Goal: Task Accomplishment & Management: Complete application form

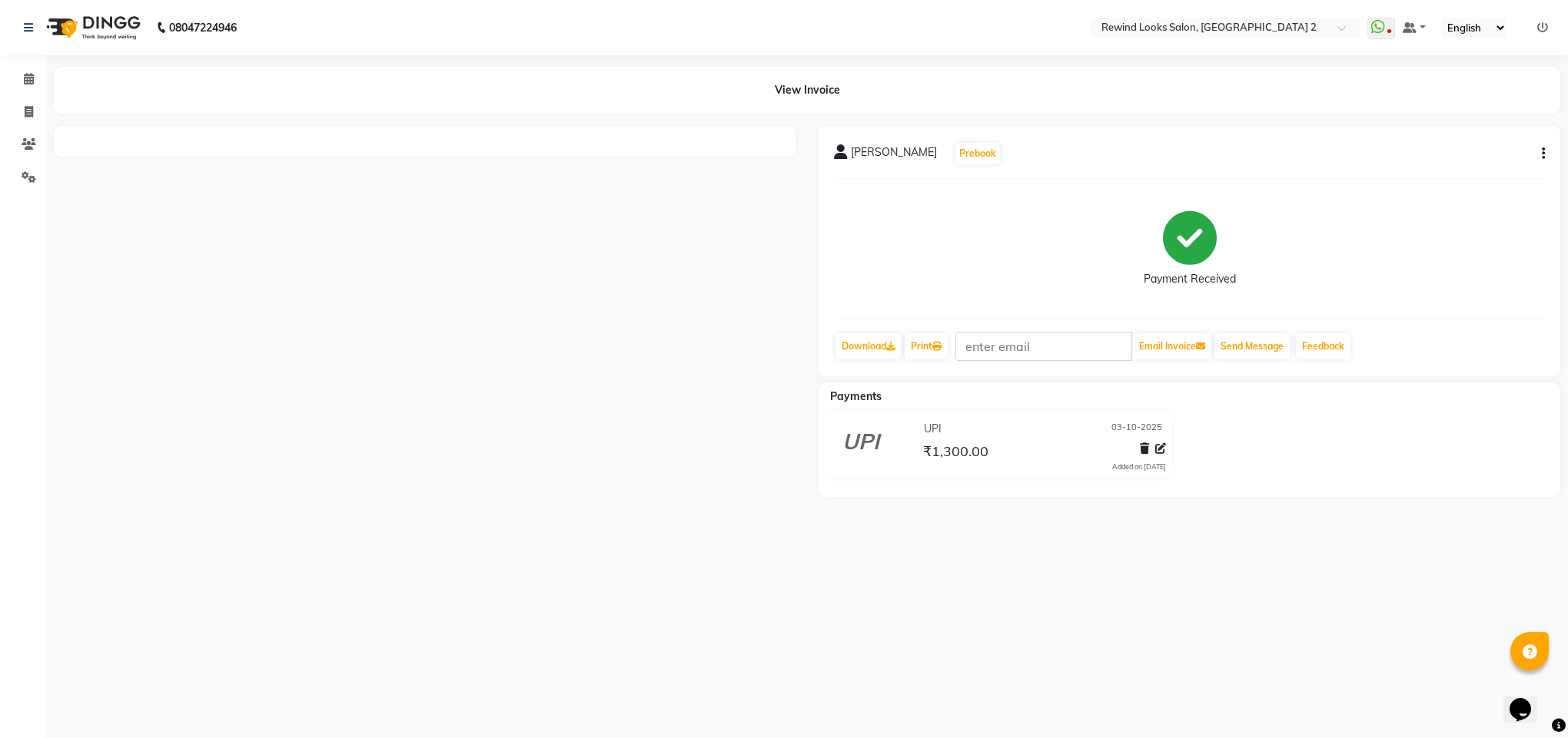
click at [1541, 154] on icon "button" at bounding box center [1542, 154] width 3 height 1
click at [1421, 164] on div "Edit Invoice" at bounding box center [1466, 164] width 105 height 20
select select "service"
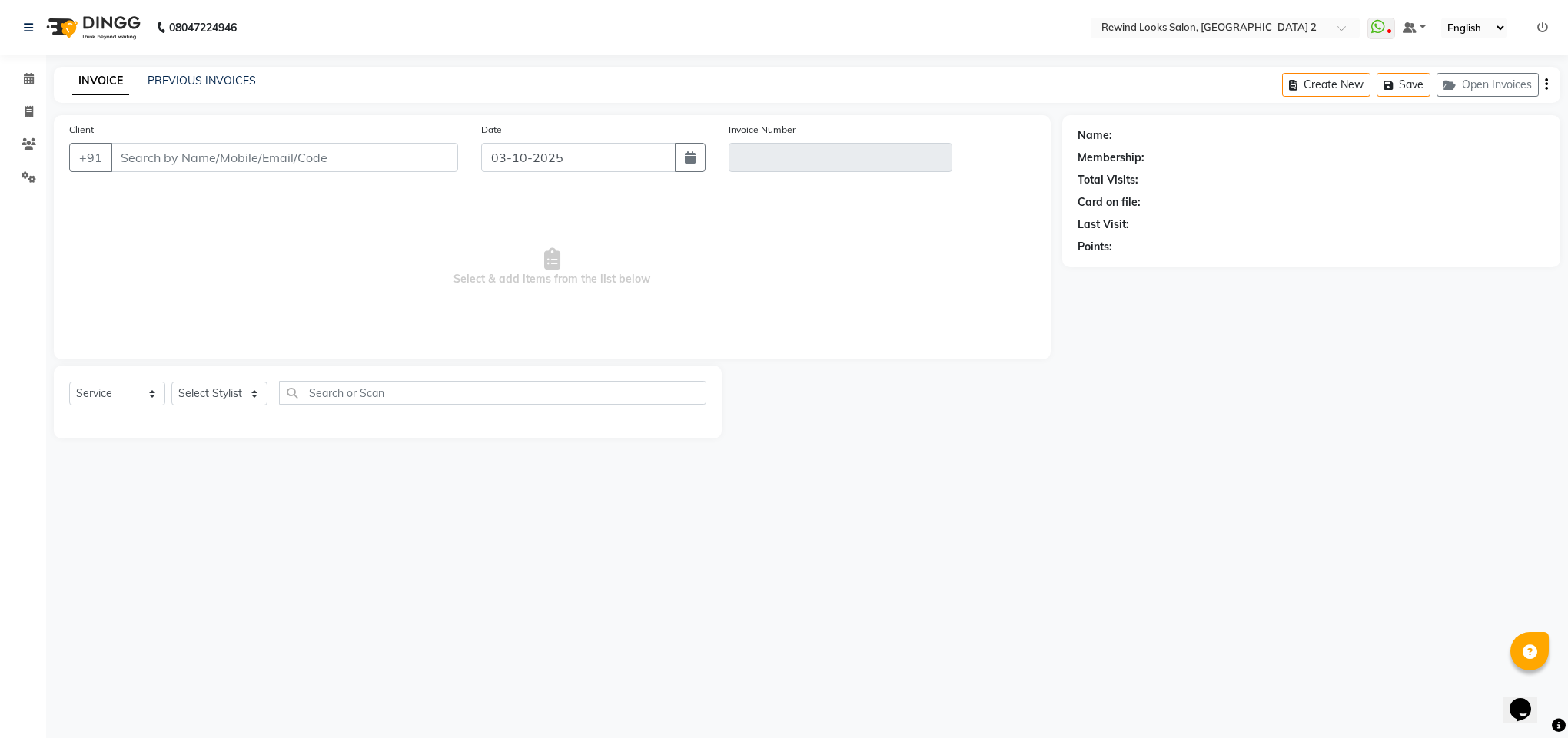
select select "27076"
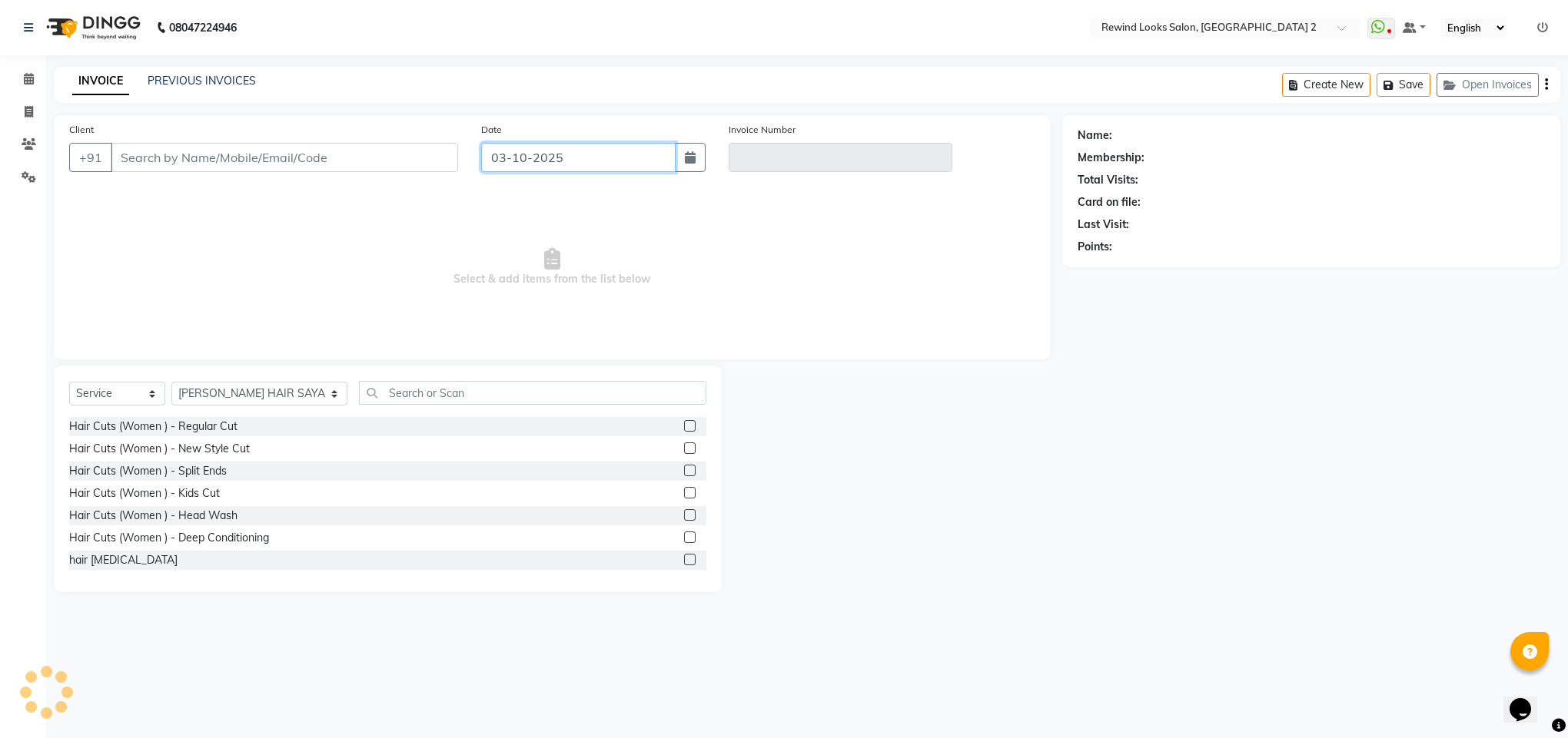
click at [542, 160] on input "03-10-2025" at bounding box center [578, 158] width 194 height 29
select select "10"
select select "2025"
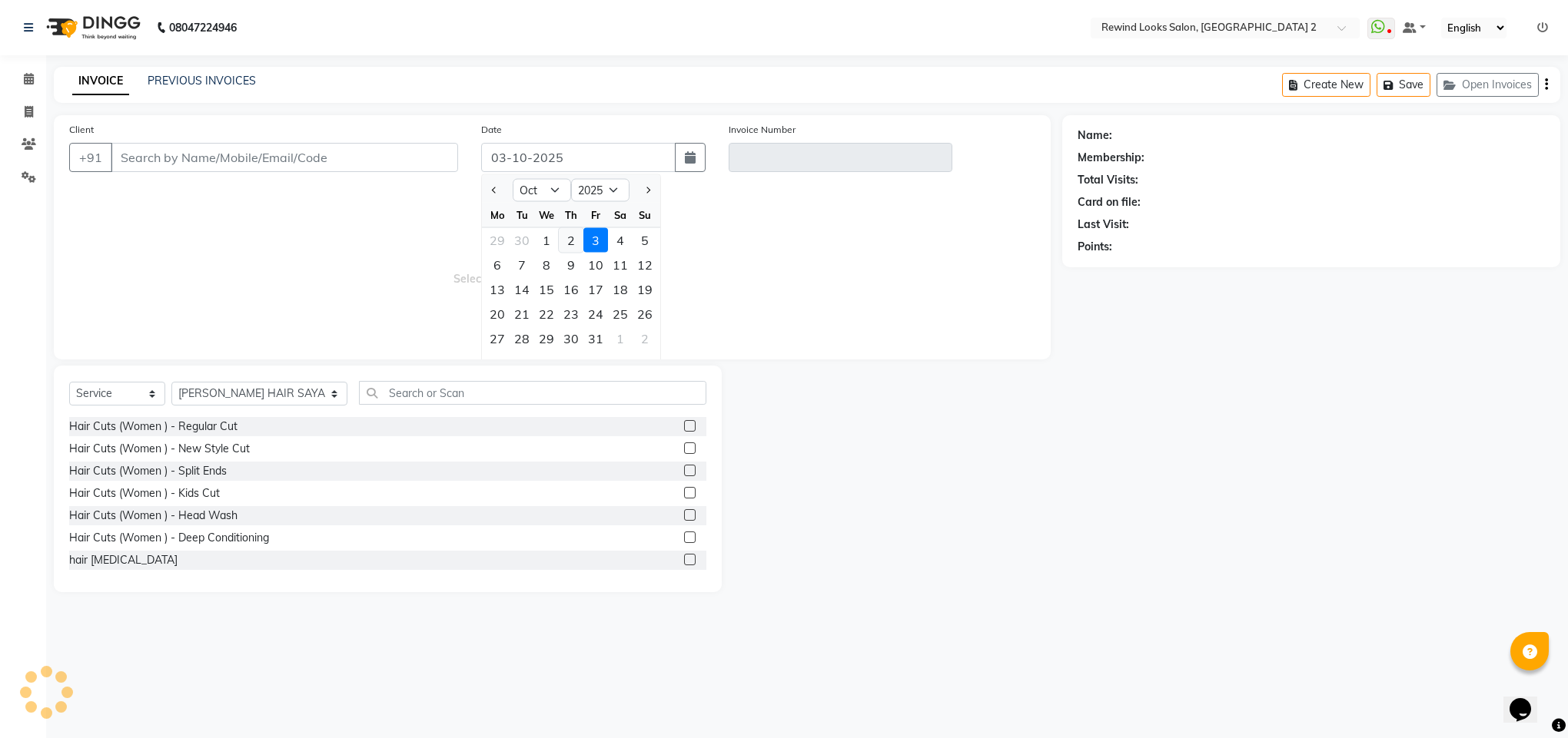
click at [569, 236] on div "29 30 1 2 3 4 5" at bounding box center [571, 240] width 179 height 25
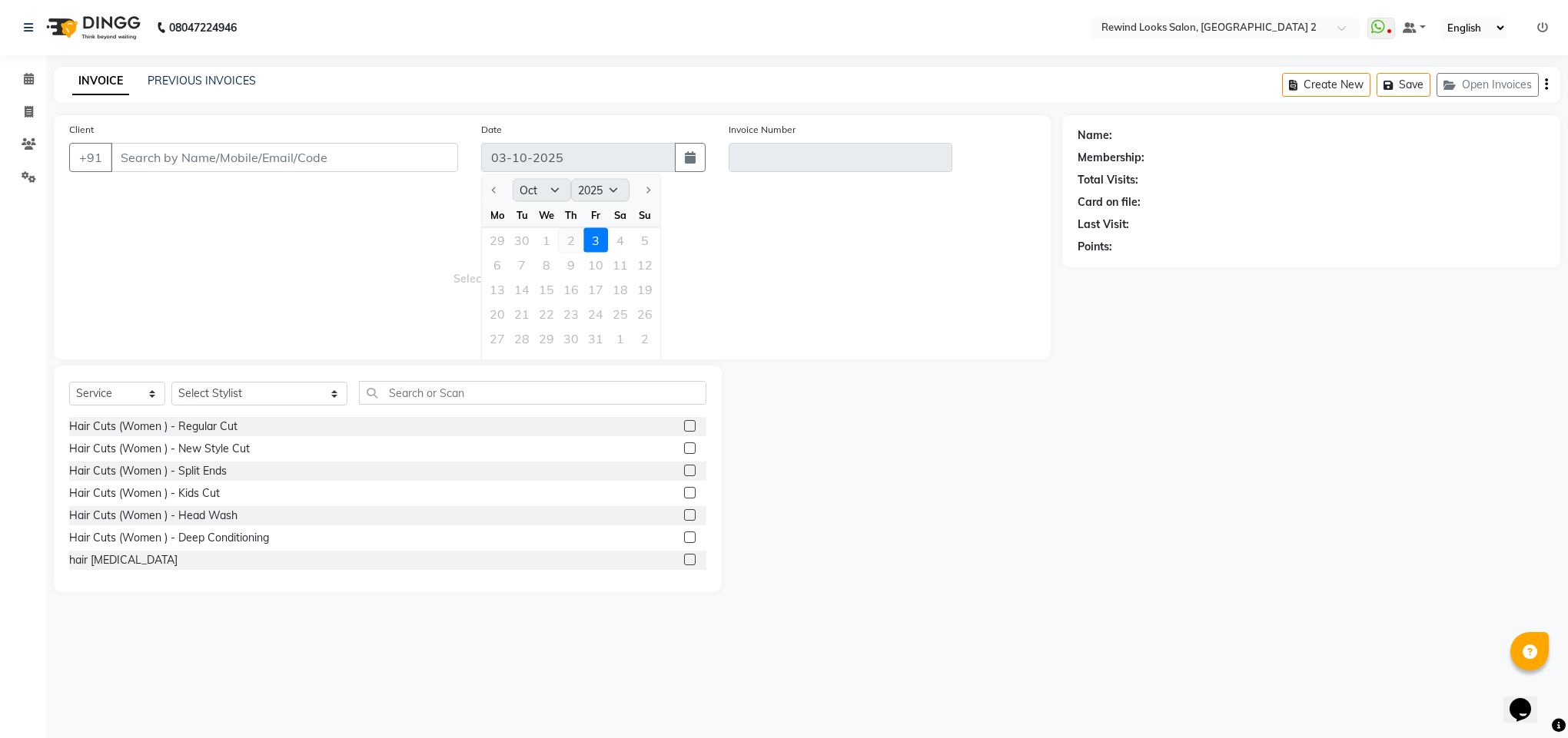
type input "97******17"
type input "V/2025-26/10658"
select select "select"
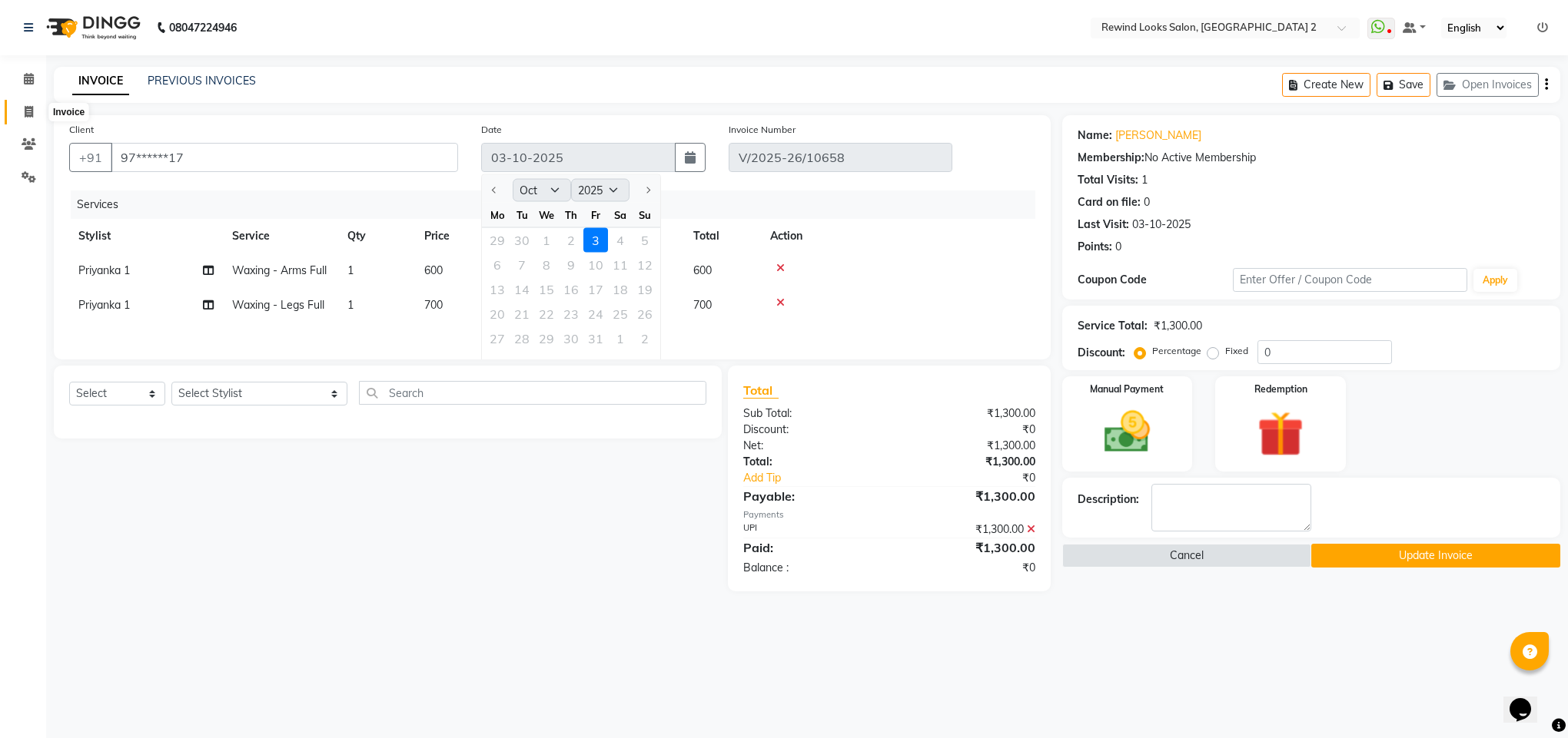
click at [37, 106] on span at bounding box center [28, 113] width 27 height 18
select select "service"
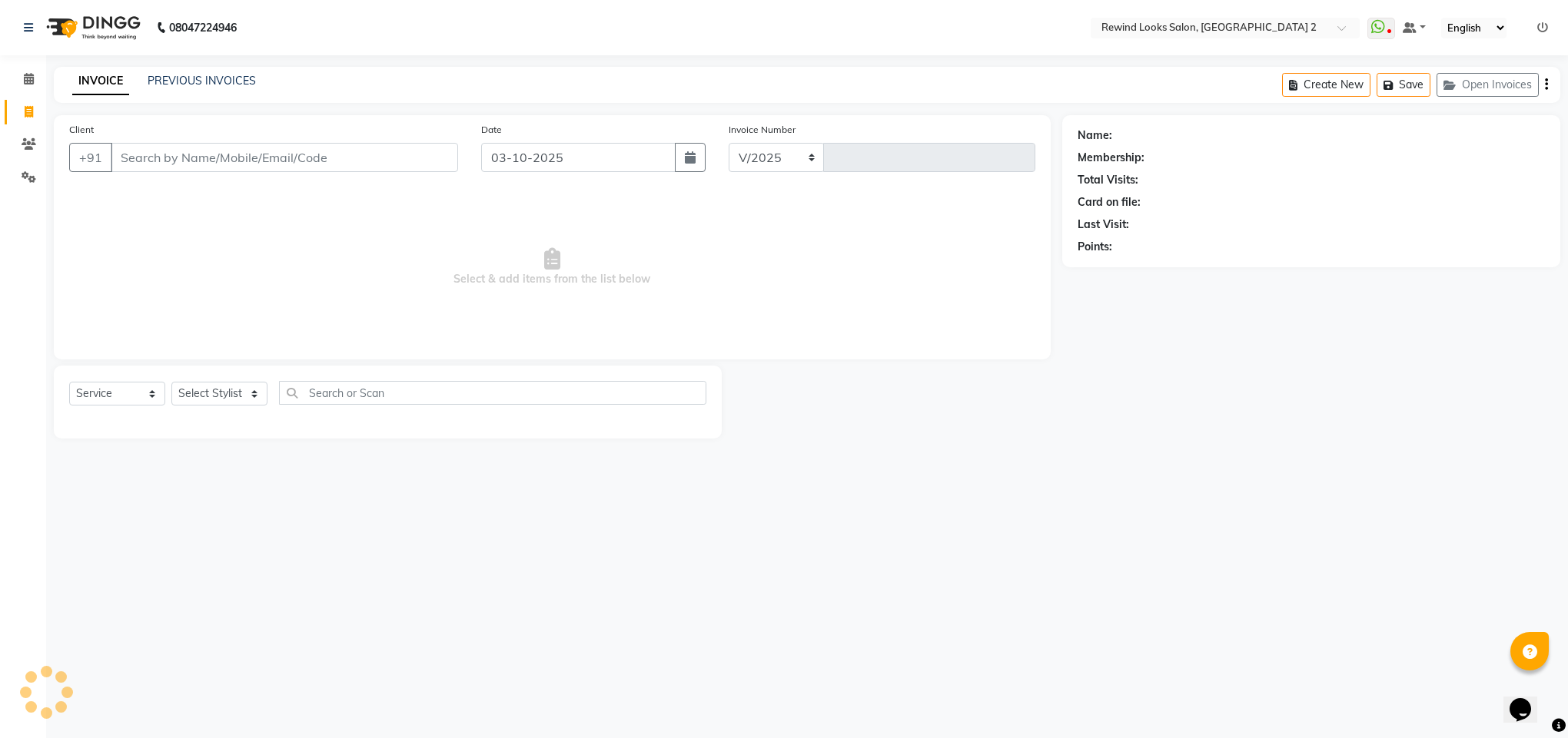
select select "4640"
type input "10659"
select select "27076"
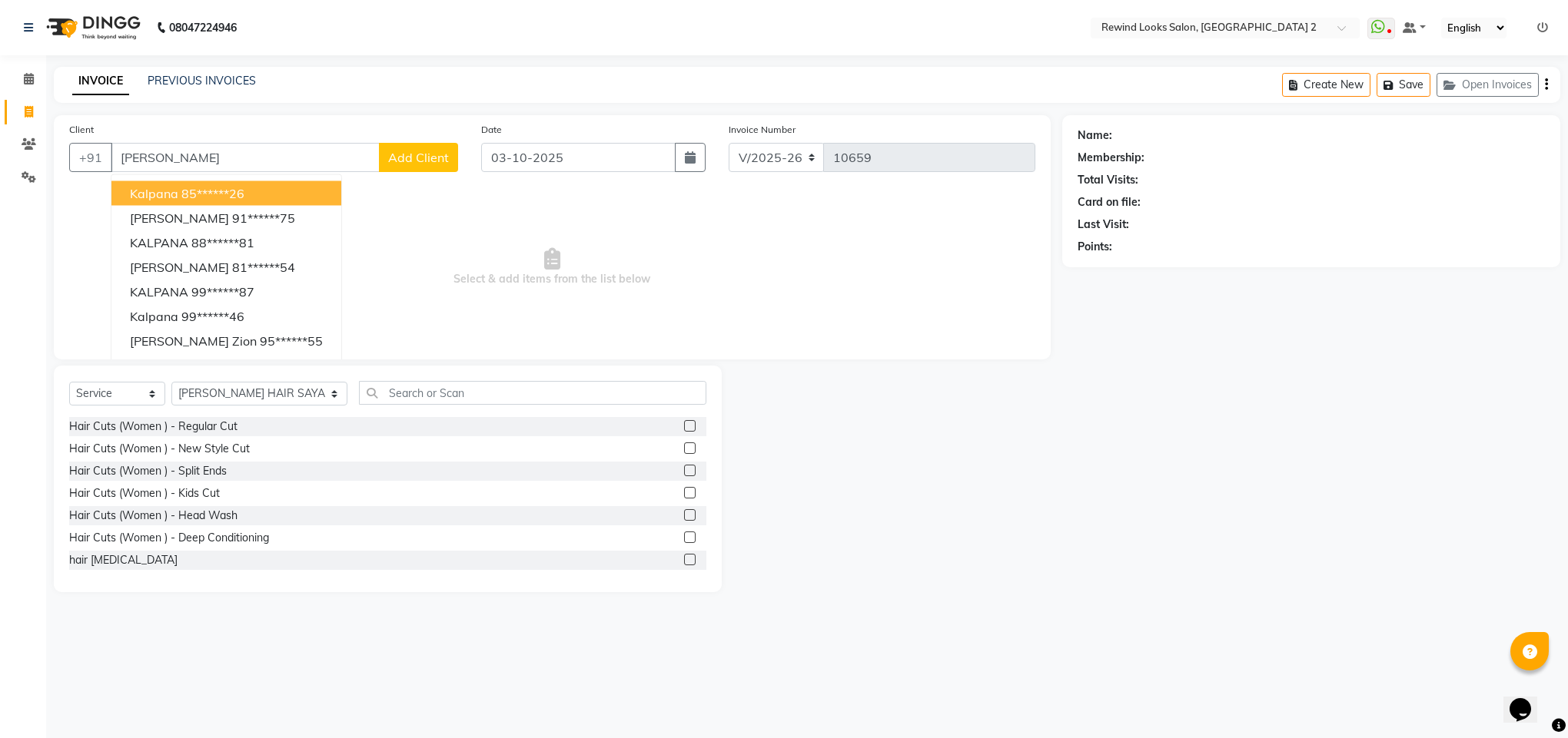
click at [225, 189] on ngb-highlight "85******26" at bounding box center [213, 193] width 63 height 16
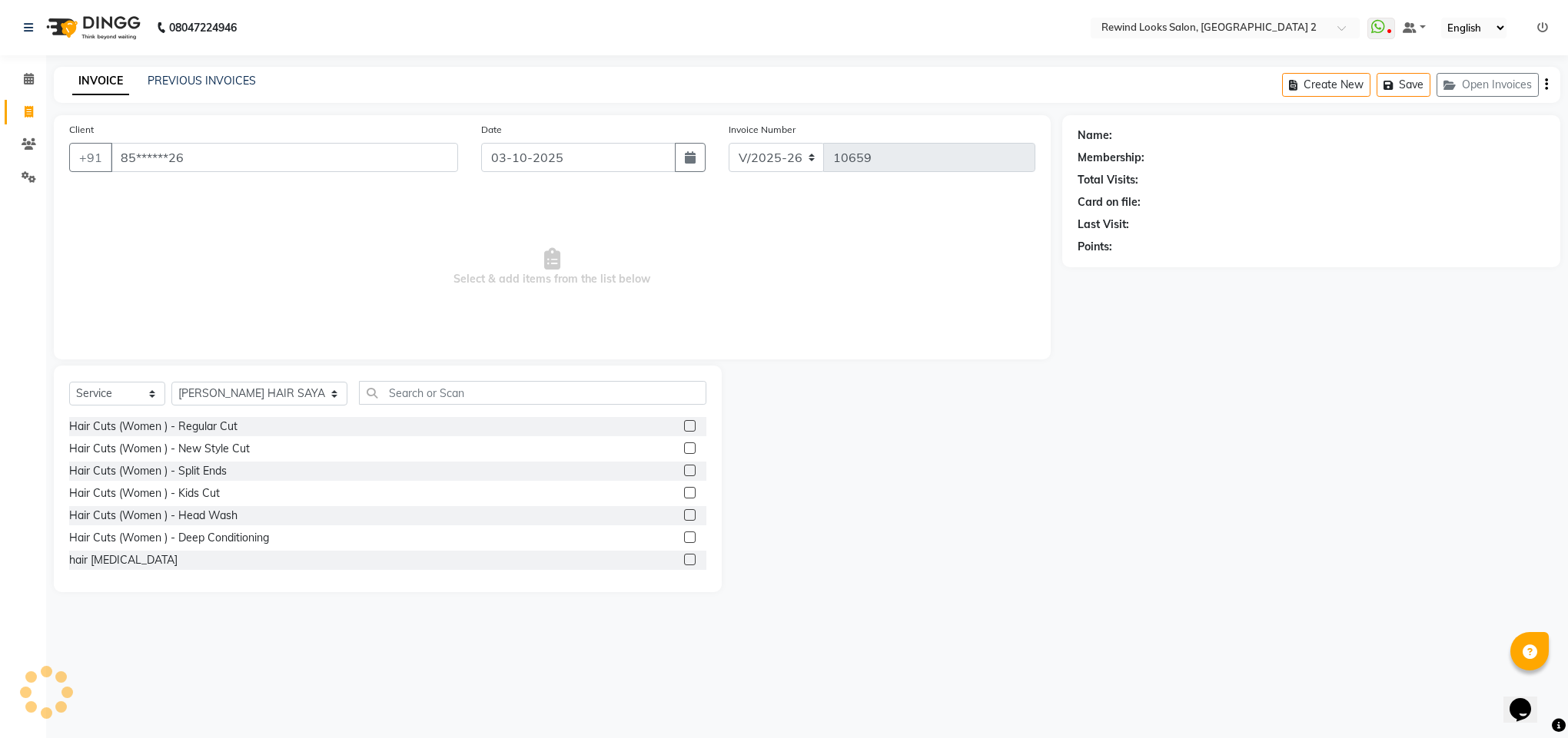
type input "85******26"
click at [217, 383] on select "Select Stylist [PERSON_NAME] aayat ADMIN Alfad hair Casa Ali Hair [PERSON_NAME]…" at bounding box center [259, 394] width 176 height 24
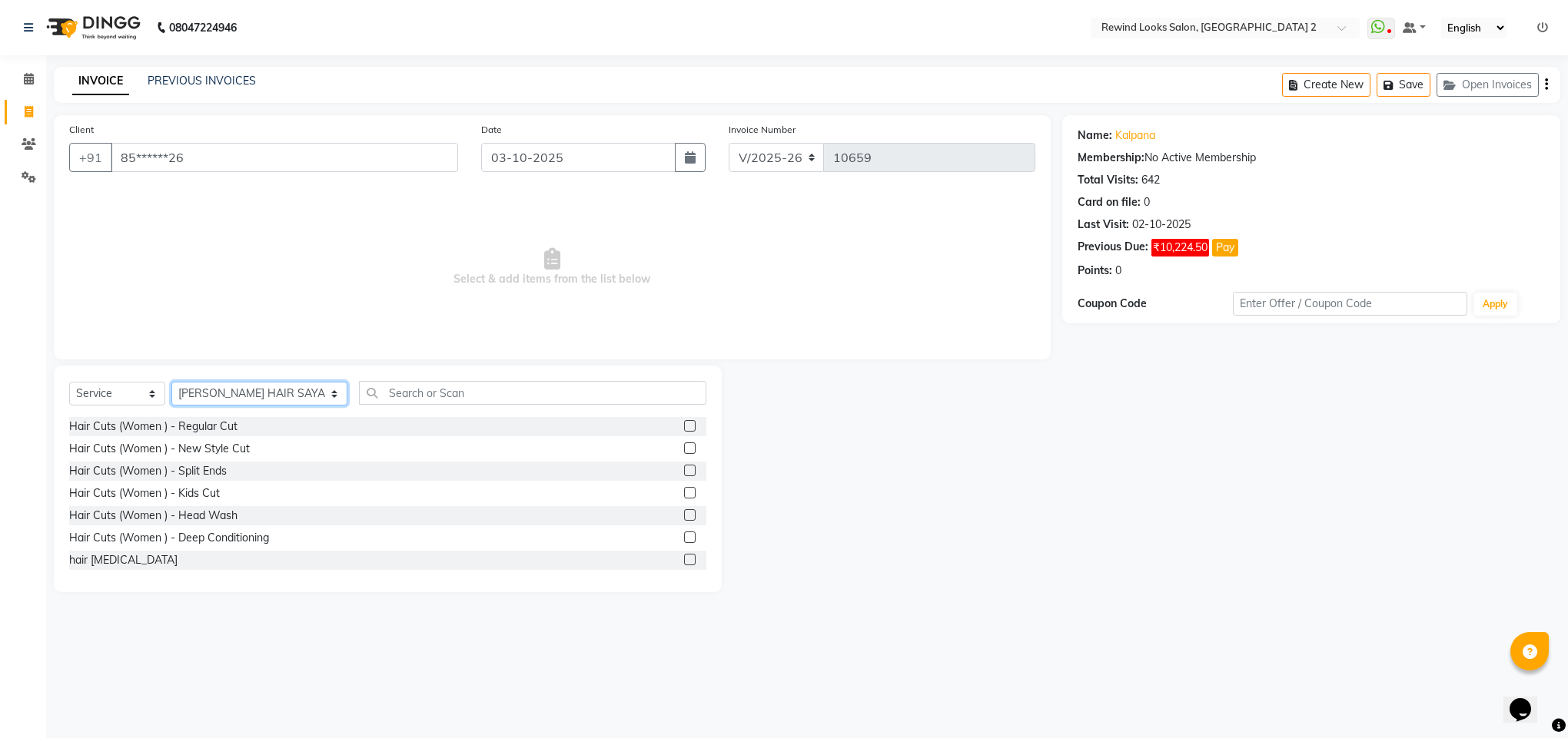
select select "27098"
click at [367, 391] on input "text" at bounding box center [533, 393] width 348 height 24
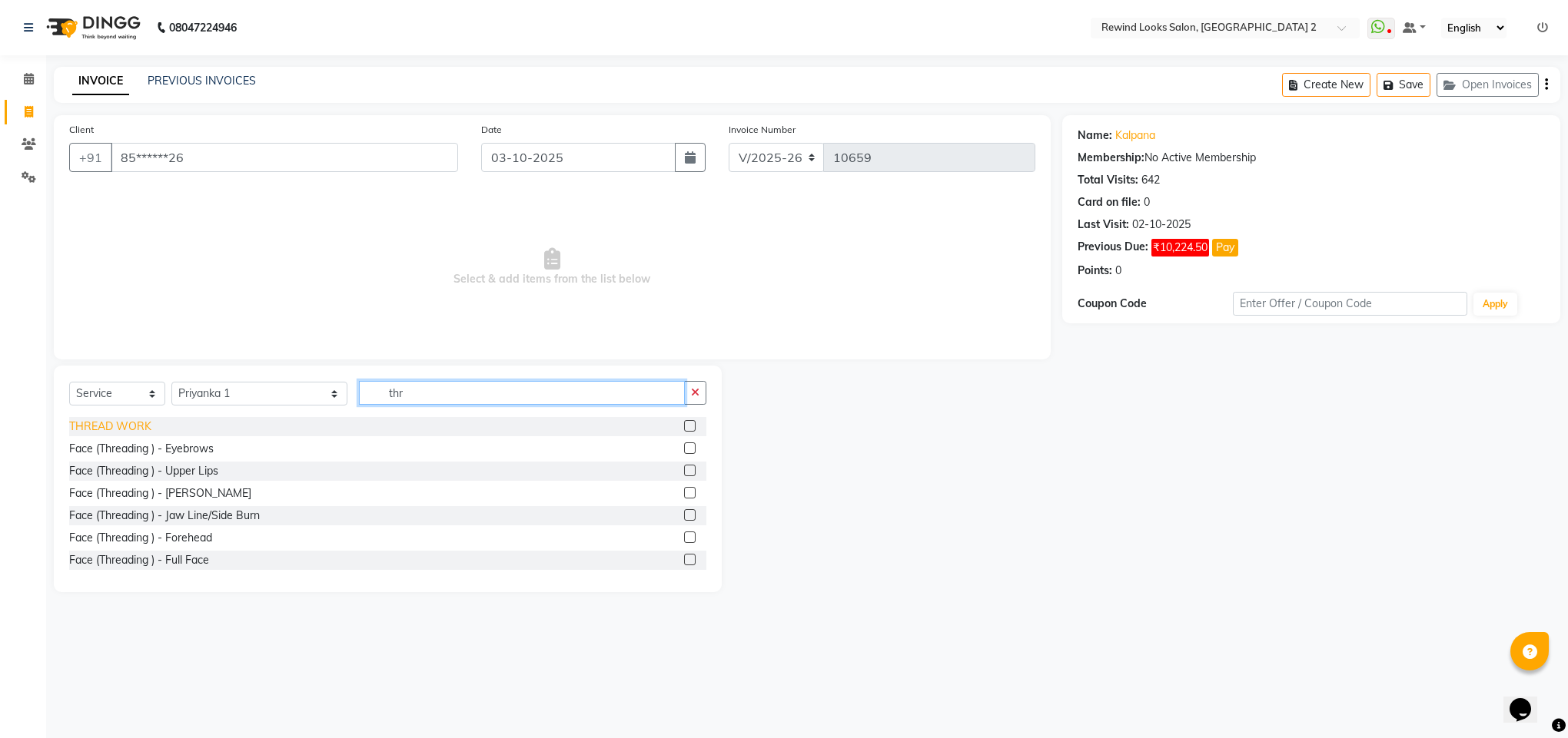
type input "thr"
click at [134, 426] on div "THREAD WORK" at bounding box center [110, 427] width 82 height 16
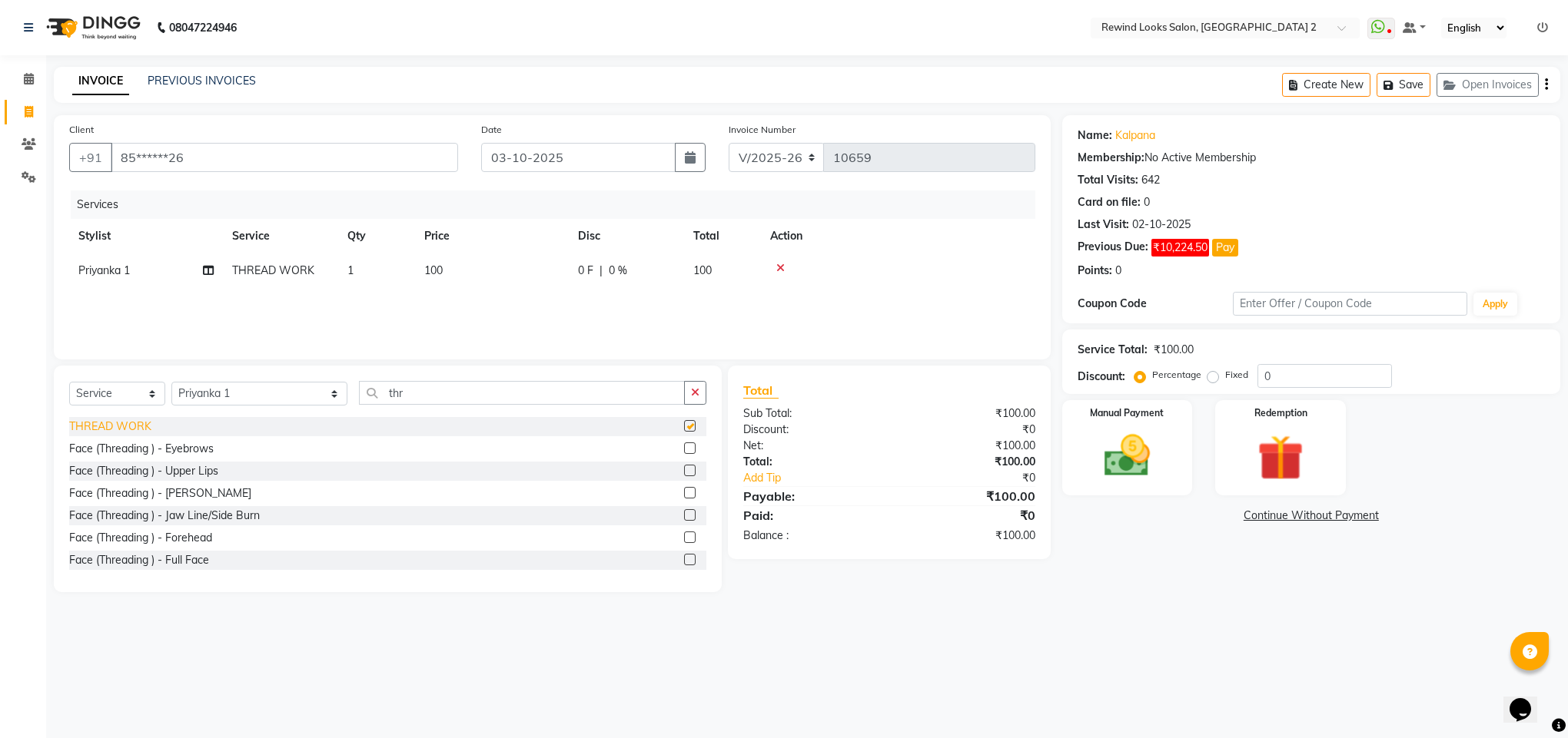
checkbox input "false"
click at [434, 272] on span "100" at bounding box center [433, 271] width 19 height 14
select select "27098"
click at [510, 273] on input "100" at bounding box center [565, 275] width 135 height 24
type input "200"
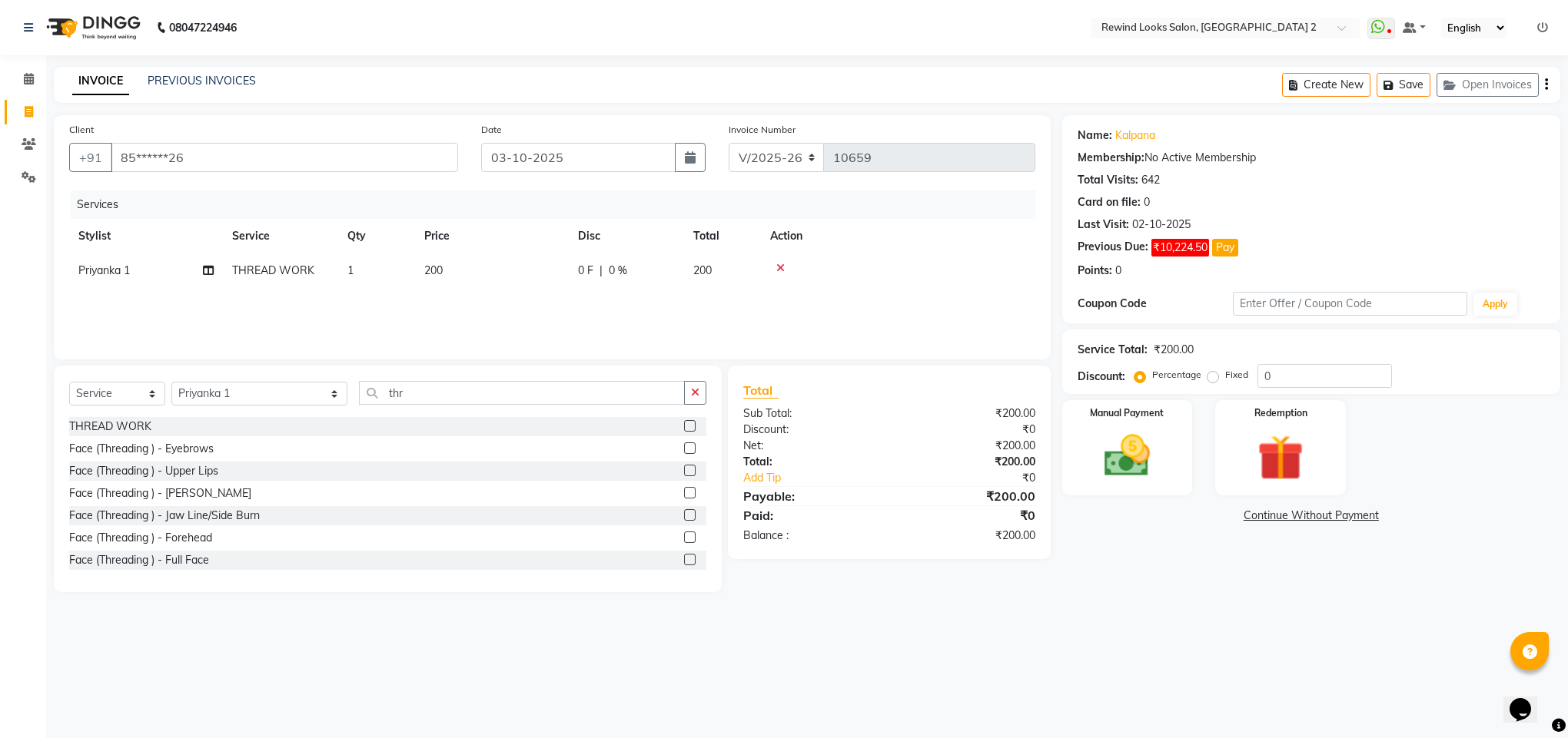
click at [1207, 606] on main "INVOICE PREVIOUS INVOICES Create New Save Open Invoices Client +91 85******26 D…" at bounding box center [807, 341] width 1522 height 549
click at [437, 273] on span "200" at bounding box center [433, 271] width 19 height 14
select select "27098"
click at [516, 277] on input "200" at bounding box center [565, 275] width 135 height 24
type input "220"
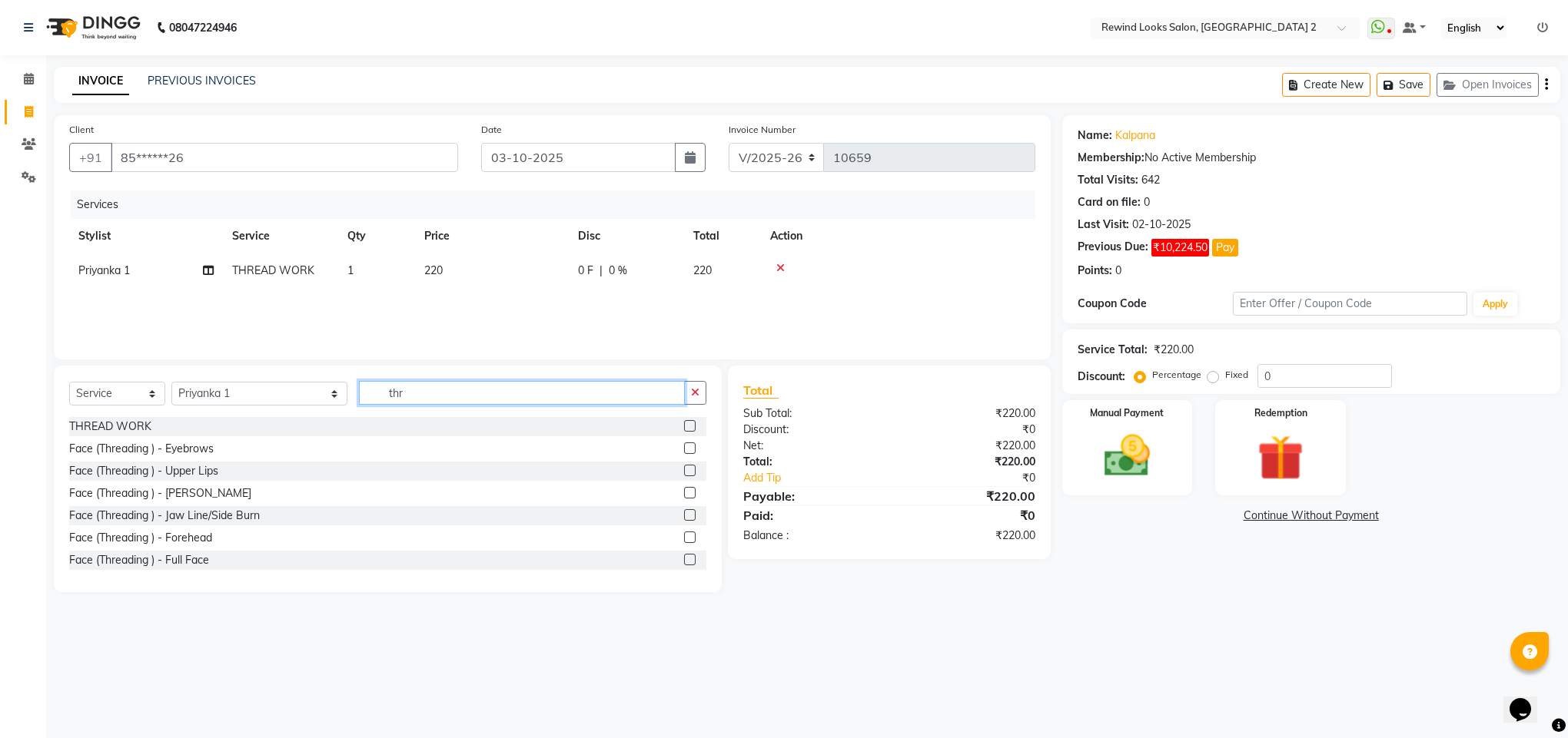
click at [417, 396] on input "thr" at bounding box center [522, 393] width 326 height 24
click at [246, 397] on select "Select Stylist [PERSON_NAME] aayat ADMIN Alfad hair Casa Ali Hair [PERSON_NAME]…" at bounding box center [259, 394] width 176 height 24
select select "46913"
click at [386, 393] on input "thr" at bounding box center [522, 393] width 326 height 24
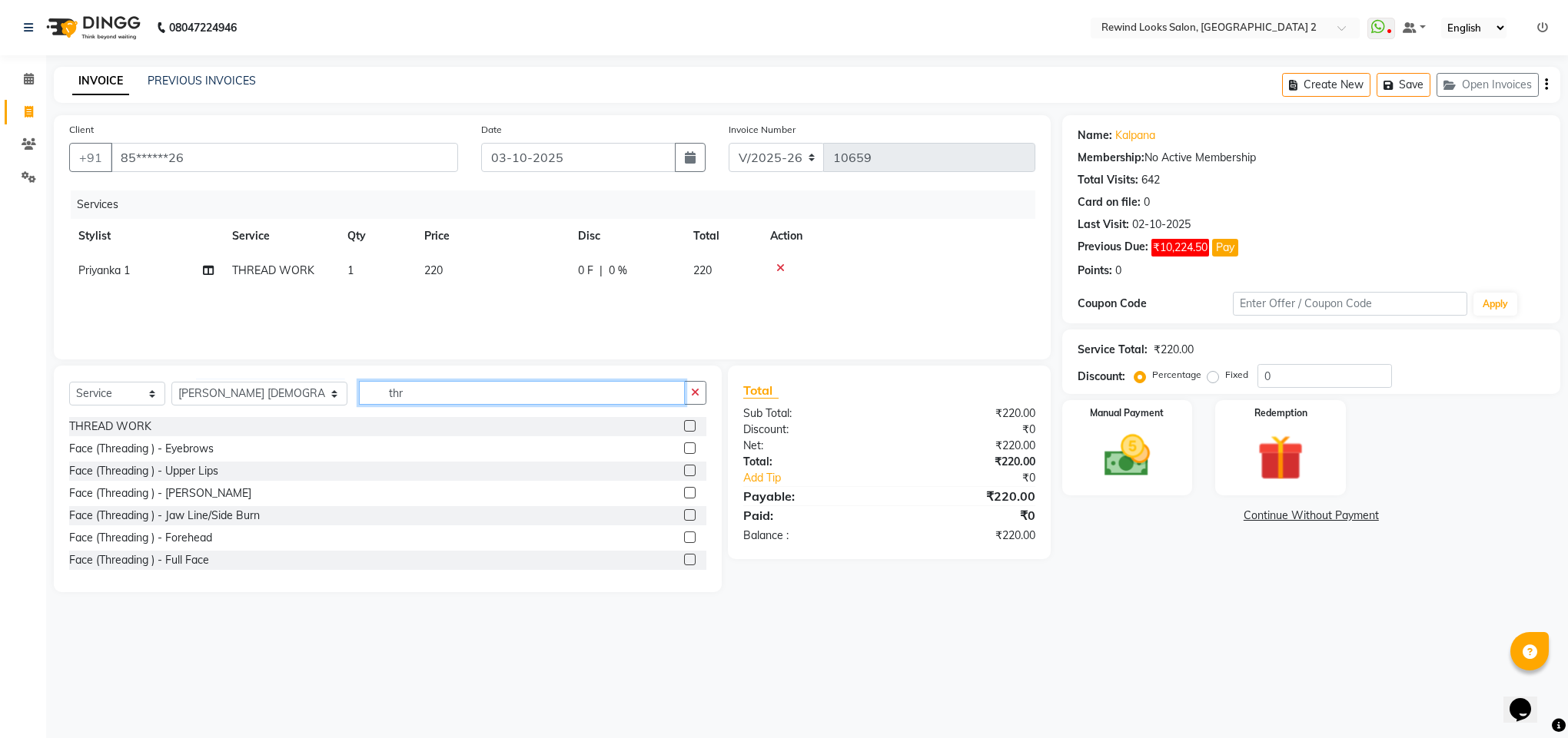
click at [386, 393] on input "thr" at bounding box center [522, 393] width 326 height 24
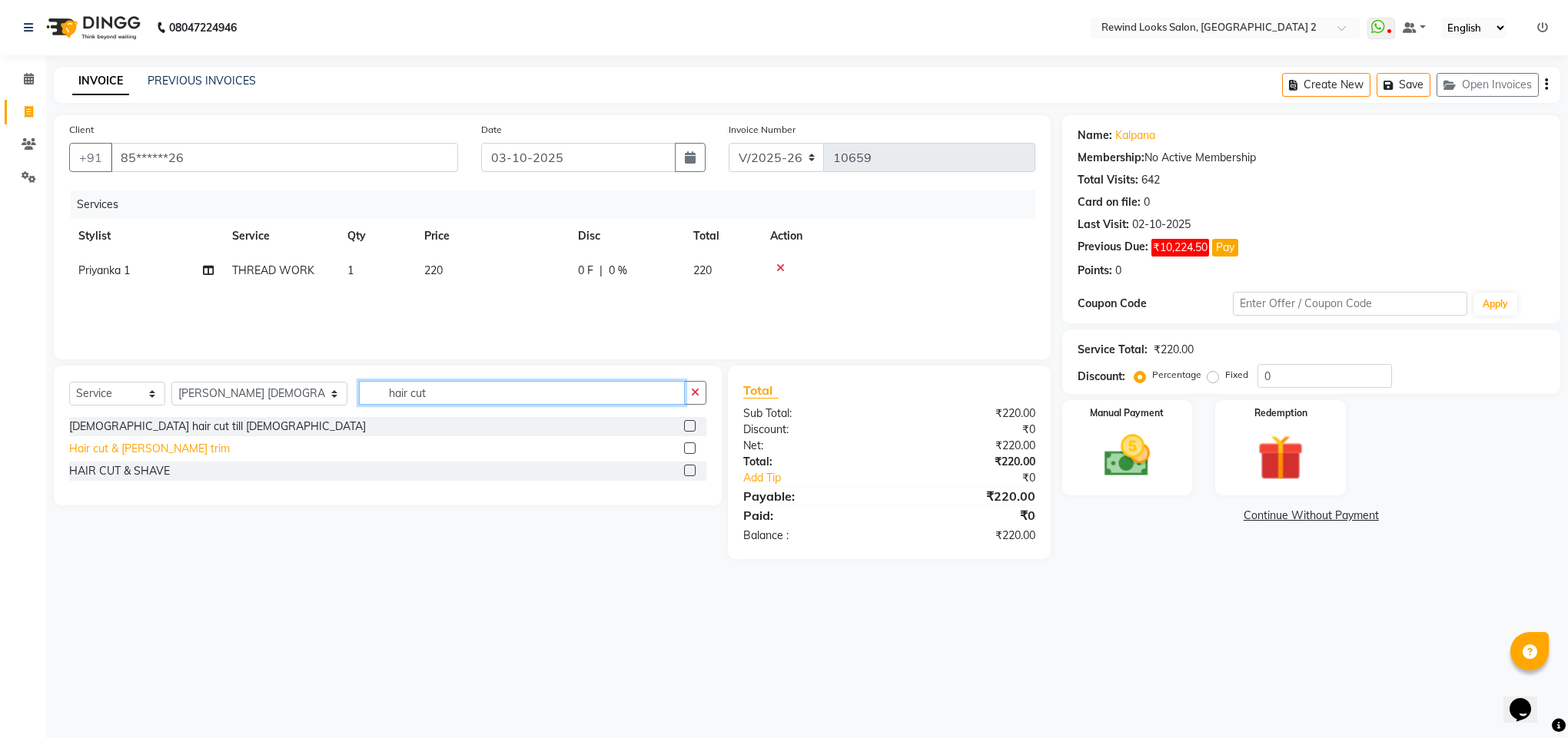
type input "hair cut"
click at [126, 454] on div "Hair cut & [PERSON_NAME] trim" at bounding box center [149, 448] width 161 height 16
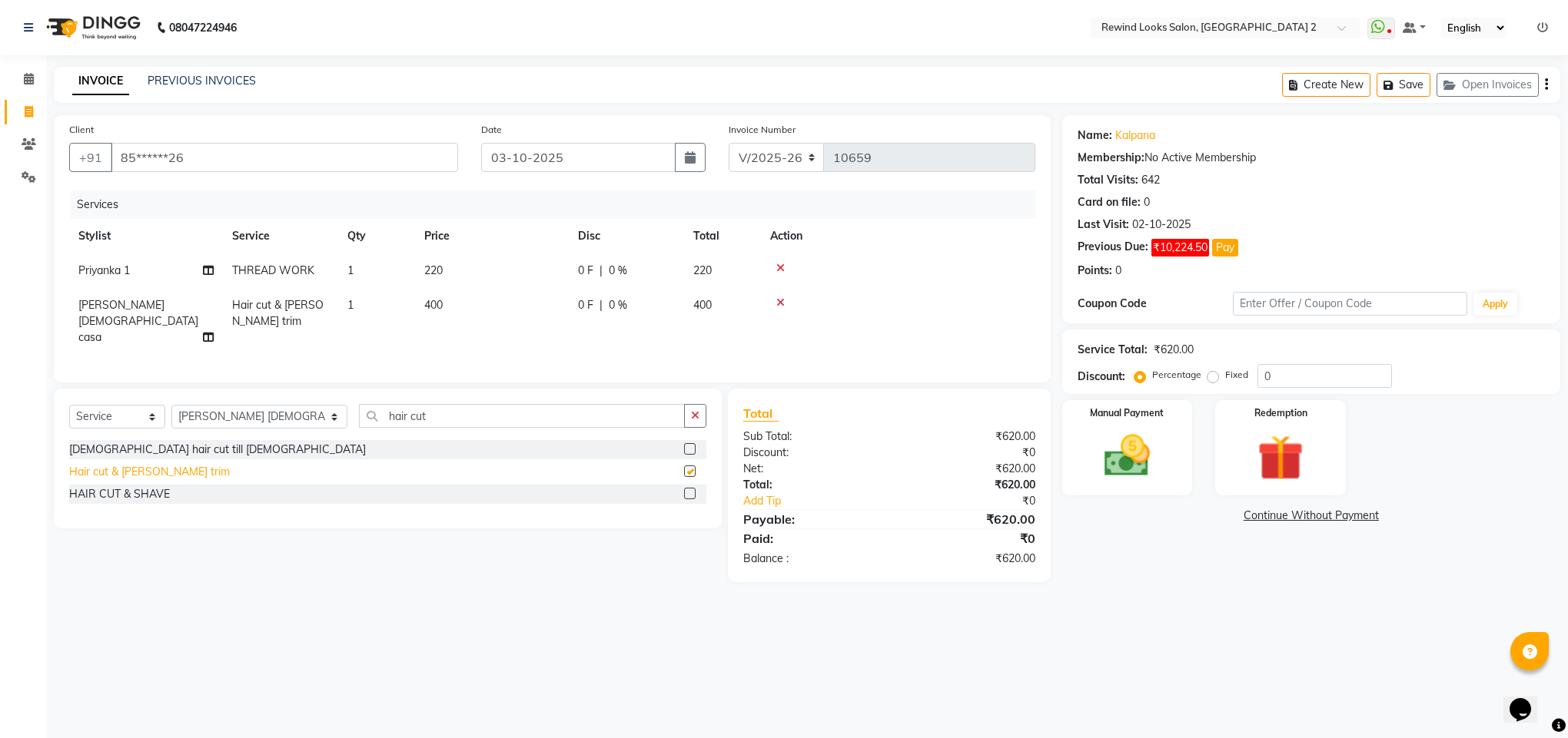
checkbox input "false"
click at [199, 424] on select "Select Stylist [PERSON_NAME] aayat ADMIN Alfad hair Casa Ali Hair [PERSON_NAME]…" at bounding box center [259, 417] width 176 height 24
select select "44121"
click at [366, 424] on input "hair cut" at bounding box center [522, 416] width 326 height 24
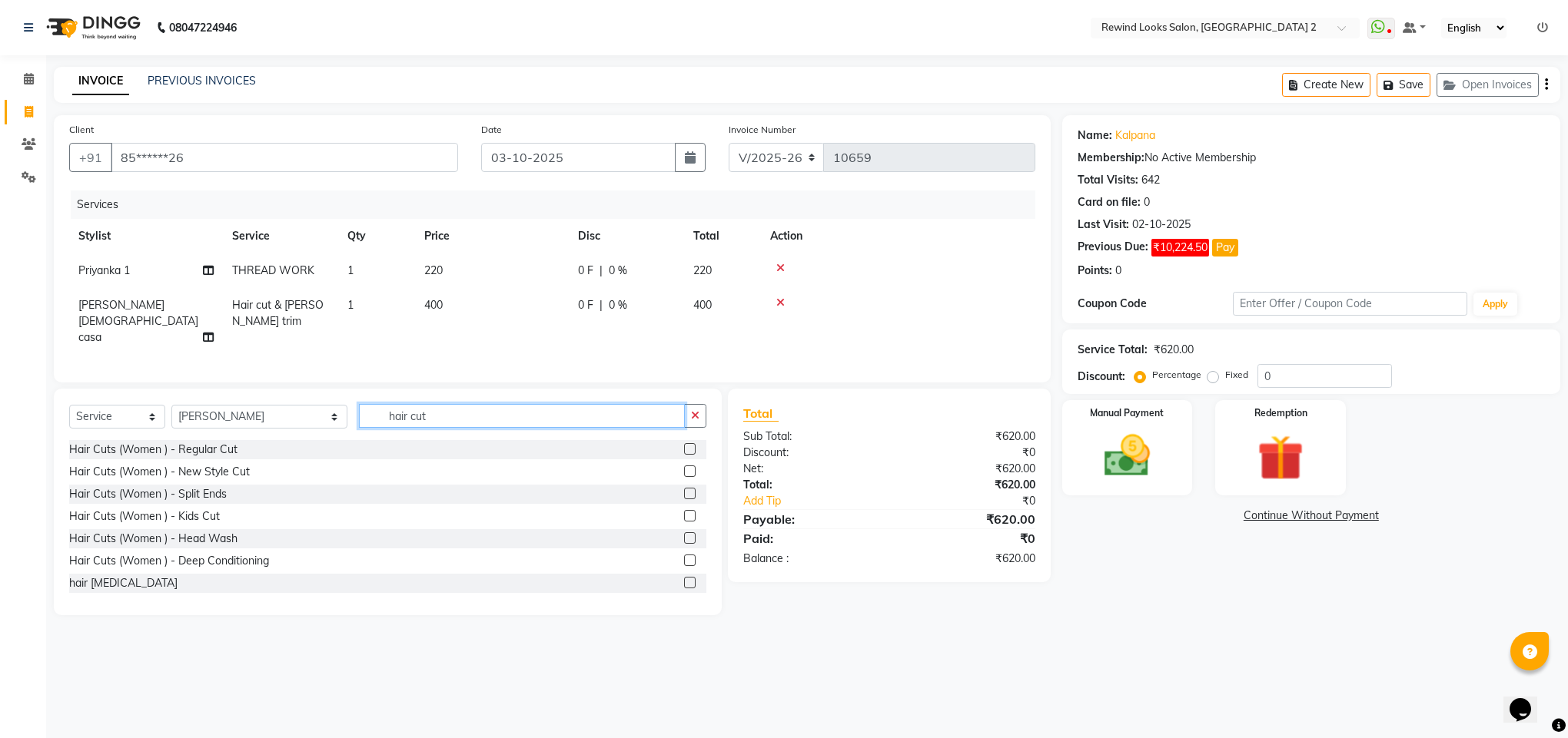
click at [366, 424] on input "hair cut" at bounding box center [522, 416] width 326 height 24
type input "h"
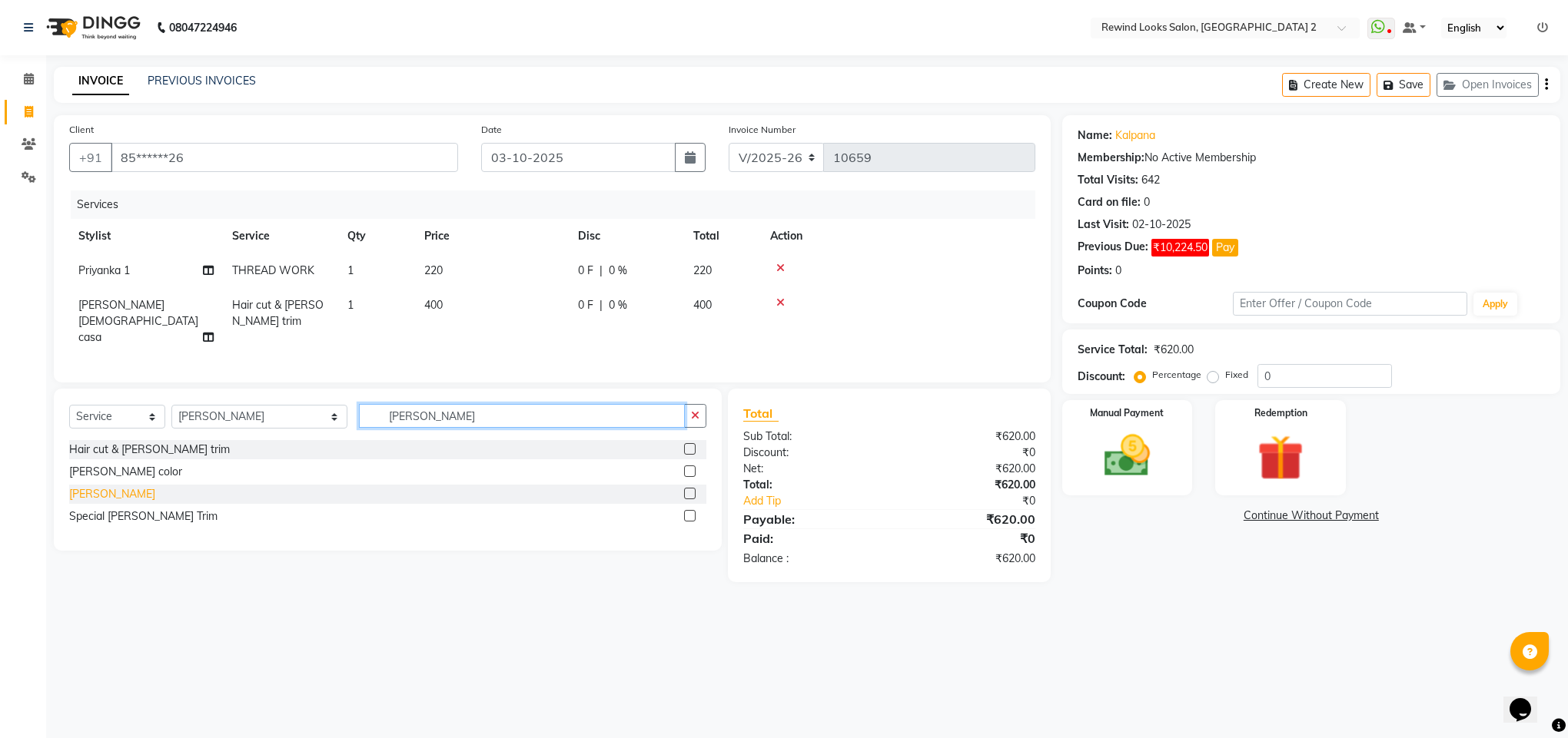
type input "[PERSON_NAME]"
click at [74, 494] on div "[PERSON_NAME]" at bounding box center [112, 495] width 86 height 16
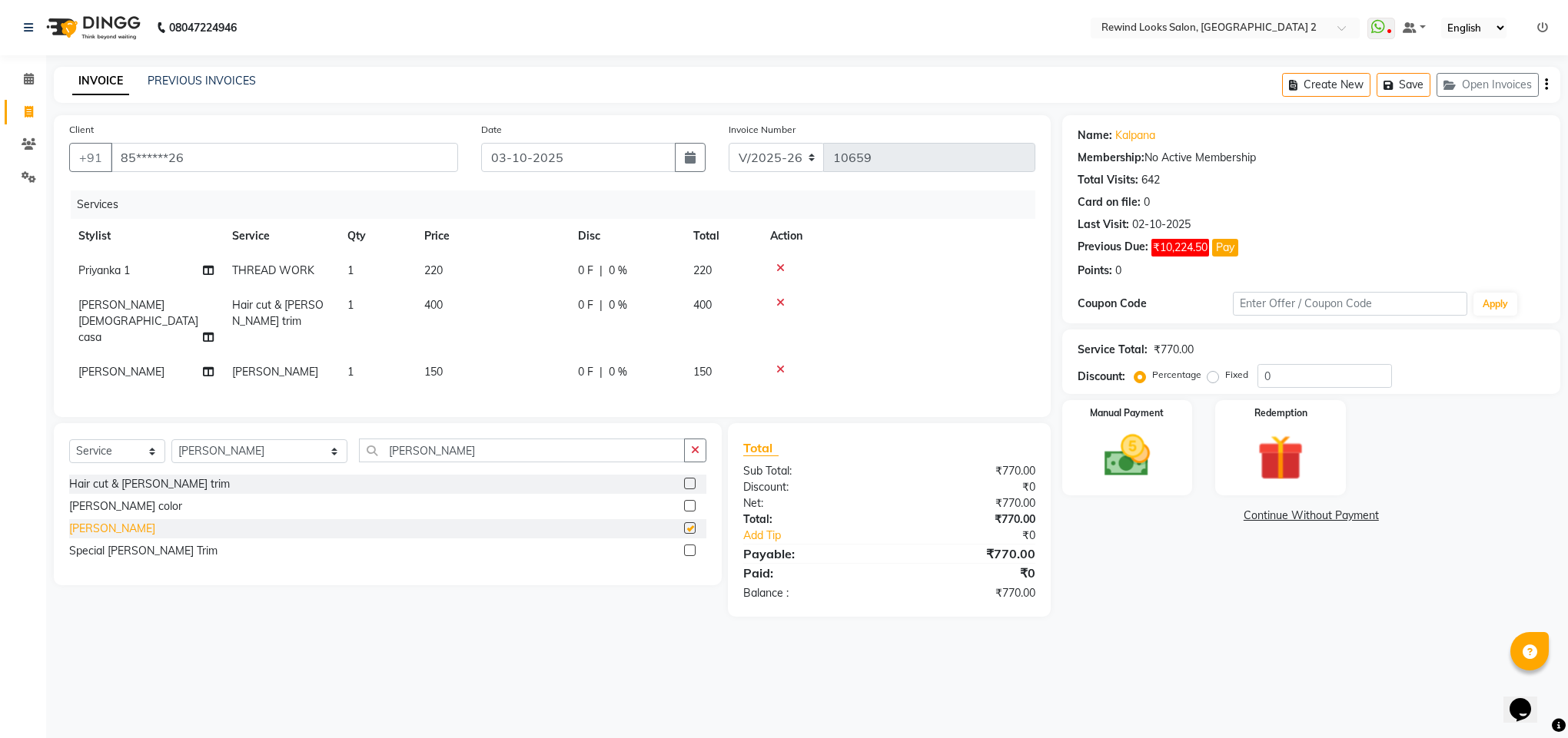
checkbox input "false"
click at [179, 448] on select "Select Stylist [PERSON_NAME] aayat ADMIN Alfad hair Casa Ali Hair [PERSON_NAME]…" at bounding box center [259, 451] width 176 height 24
select select "46913"
click at [369, 452] on input "[PERSON_NAME]" at bounding box center [522, 450] width 326 height 24
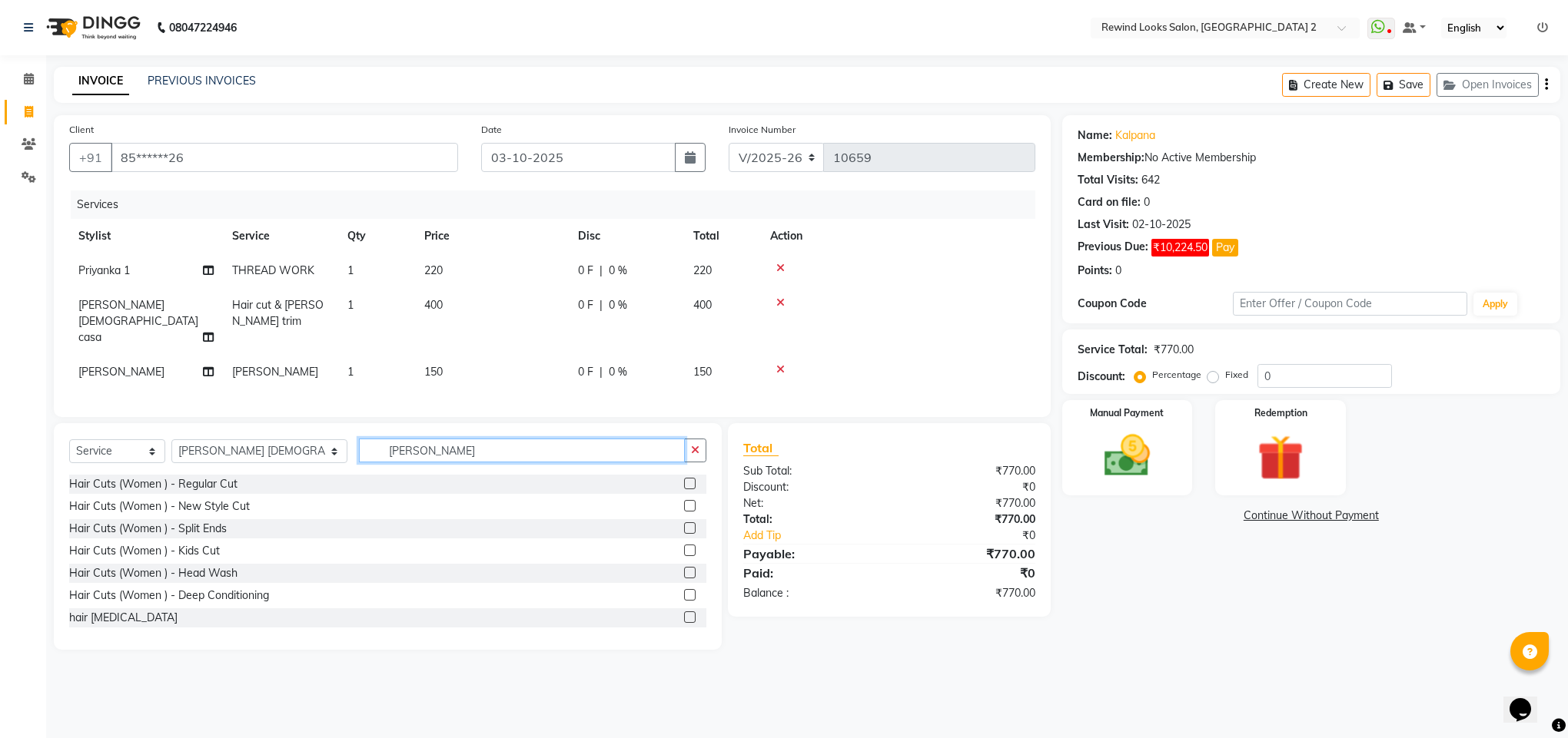
click at [369, 452] on input "[PERSON_NAME]" at bounding box center [522, 450] width 326 height 24
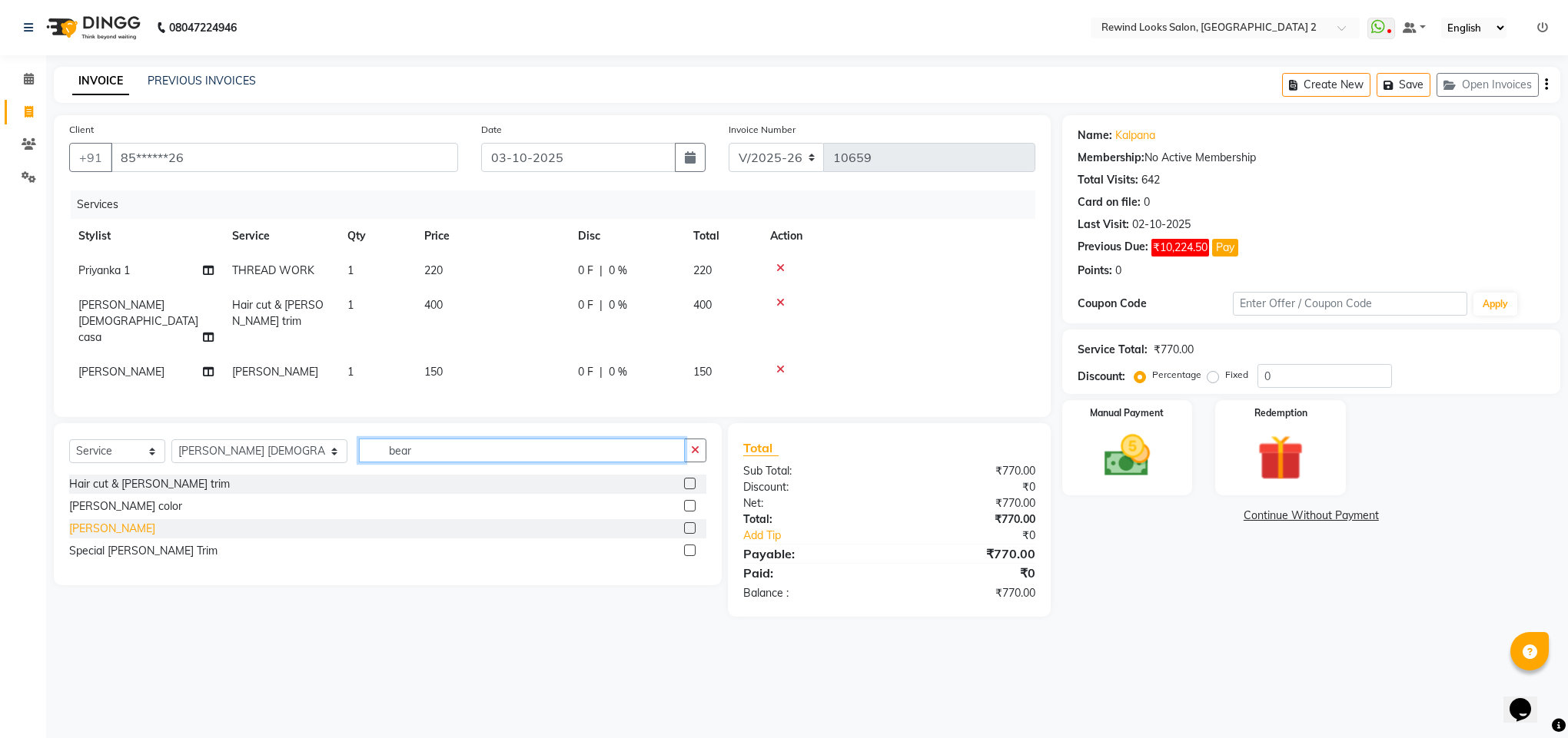
type input "bear"
click at [75, 537] on div "[PERSON_NAME]" at bounding box center [112, 529] width 86 height 16
click at [75, 515] on div "[PERSON_NAME] color" at bounding box center [125, 506] width 113 height 16
checkbox input "true"
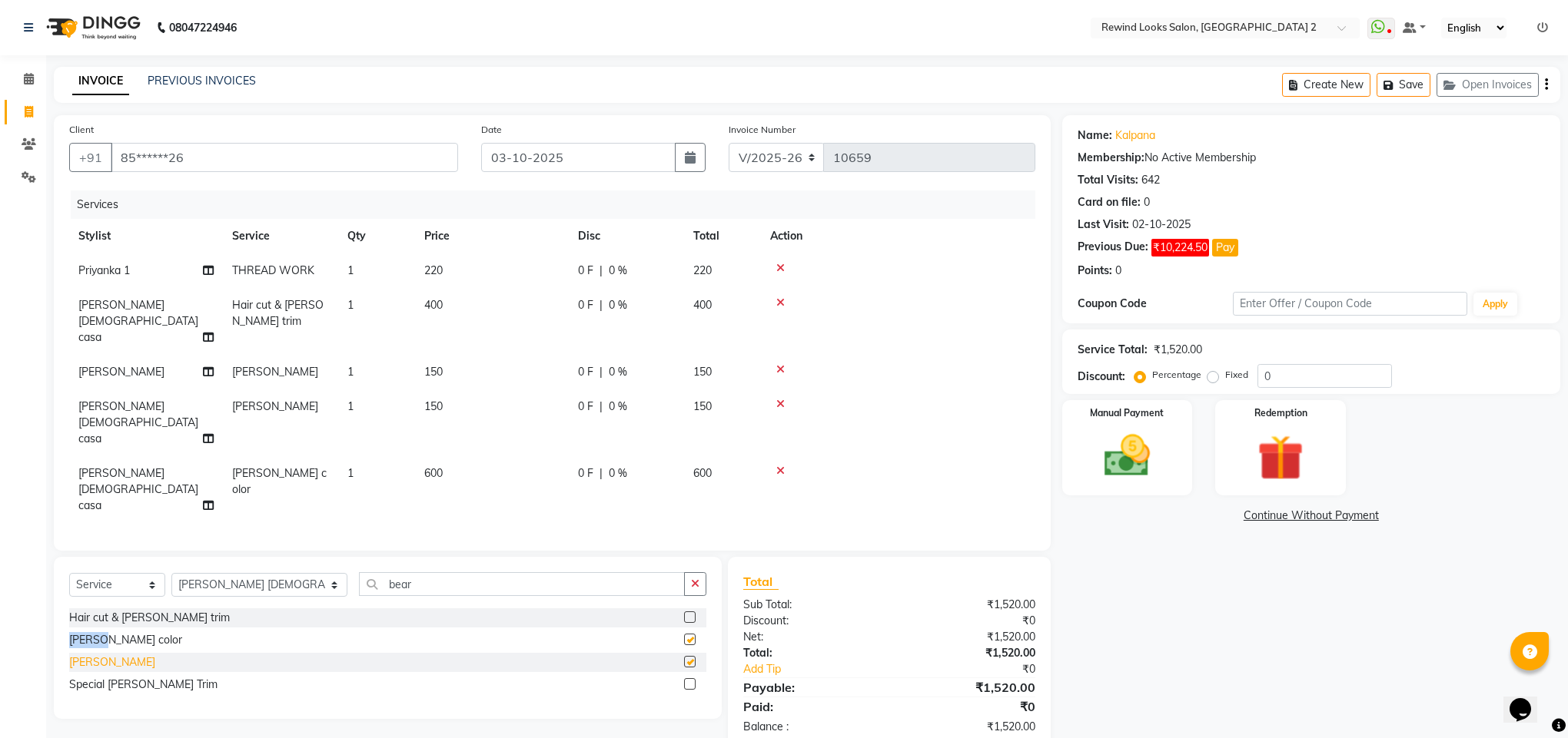
checkbox input "false"
click at [780, 465] on icon at bounding box center [781, 470] width 9 height 11
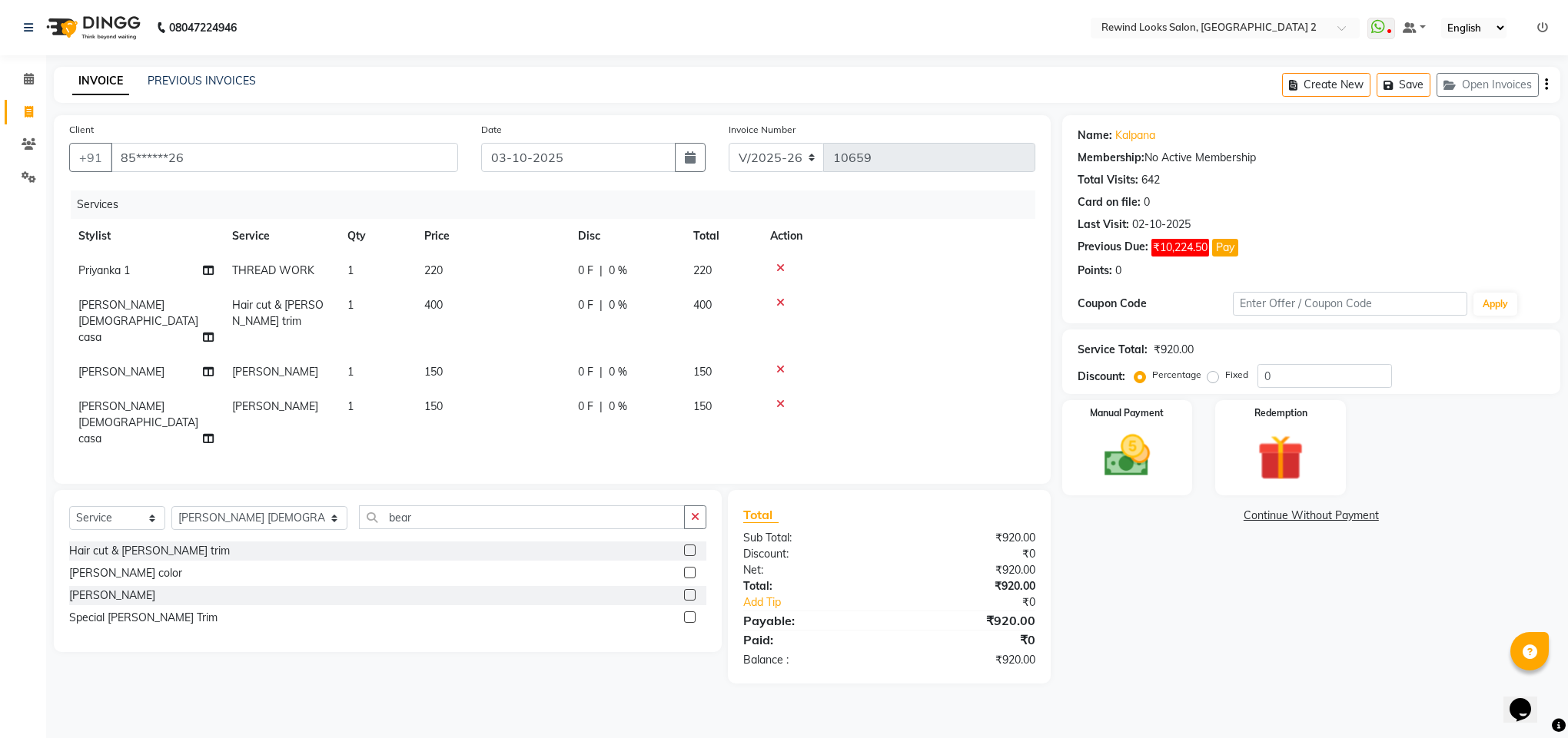
click at [66, 560] on div "Select Service Product Membership Package Voucher Prepaid Gift Card Select Styl…" at bounding box center [388, 570] width 668 height 162
click at [1132, 477] on img at bounding box center [1127, 456] width 78 height 55
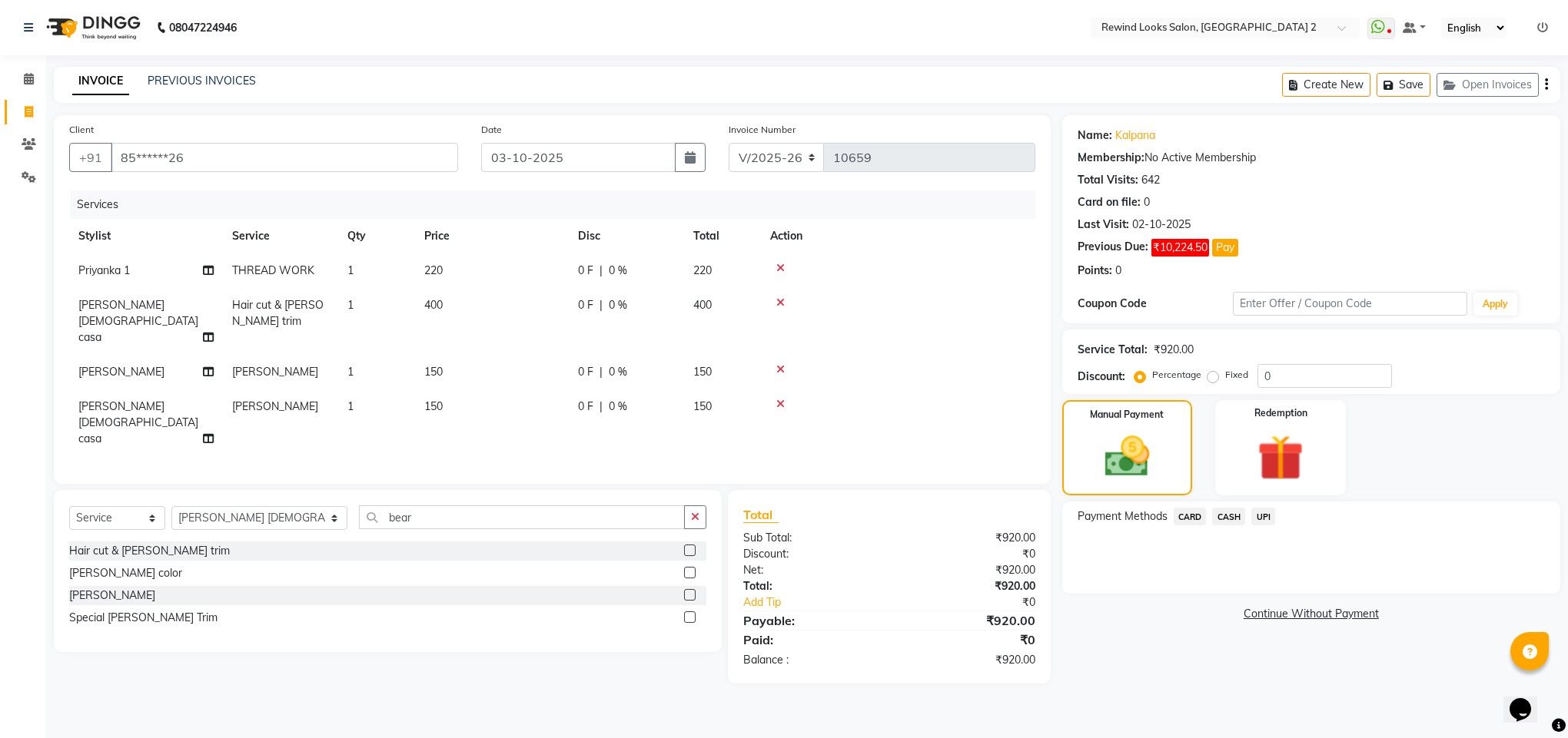
click at [1259, 524] on span "UPI" at bounding box center [1263, 516] width 24 height 18
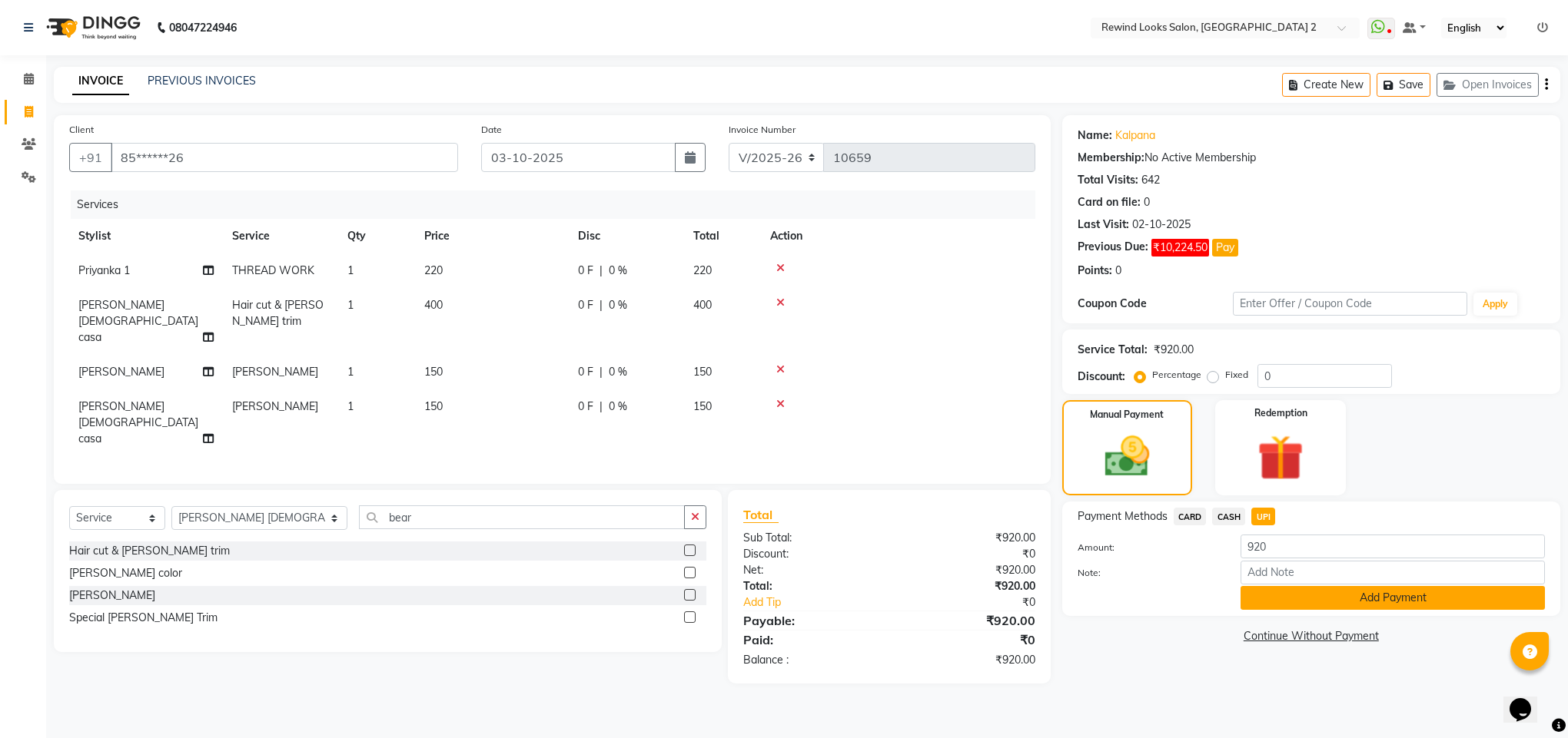
click at [1279, 600] on button "Add Payment" at bounding box center [1393, 598] width 304 height 24
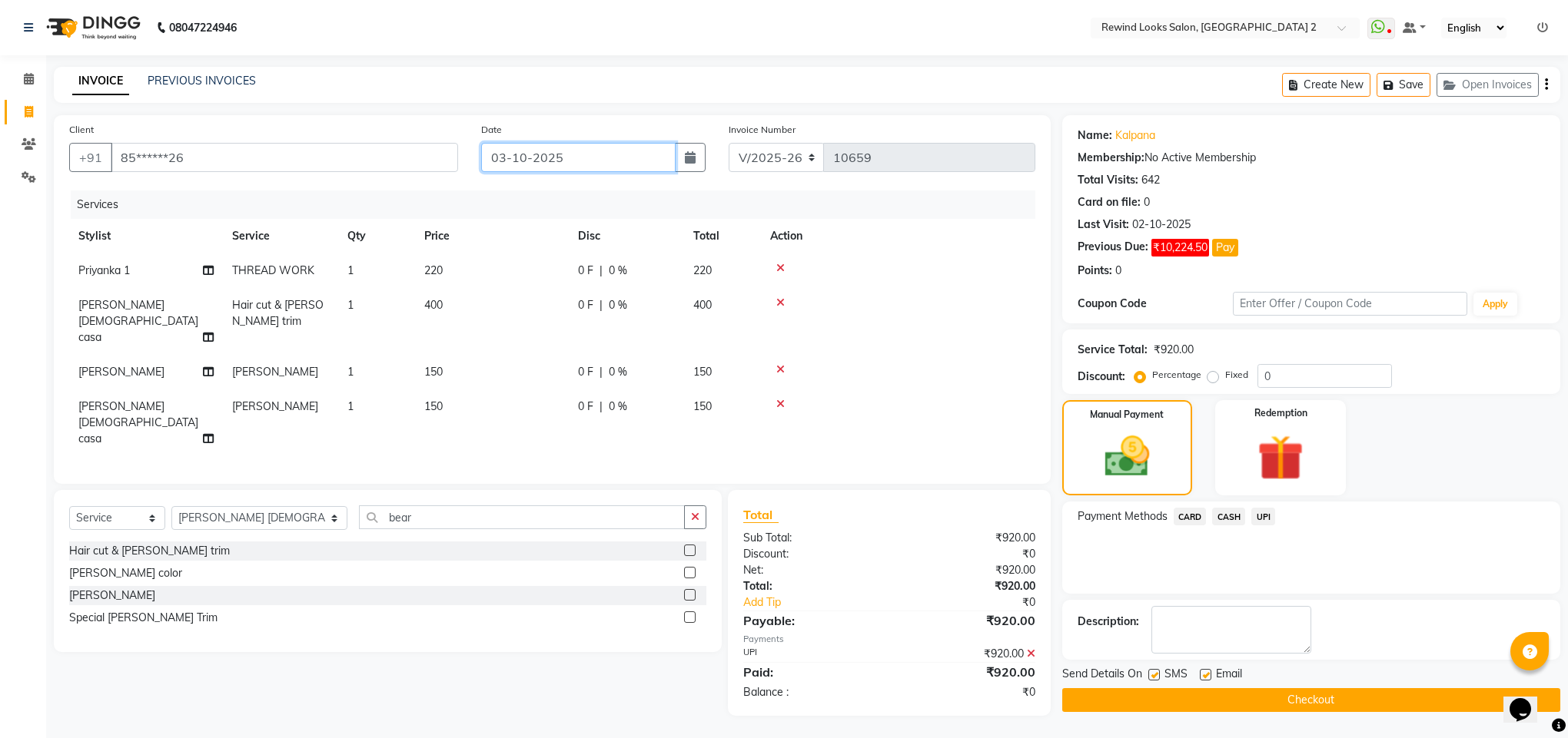
click at [569, 150] on input "03-10-2025" at bounding box center [578, 158] width 194 height 29
select select "10"
select select "2025"
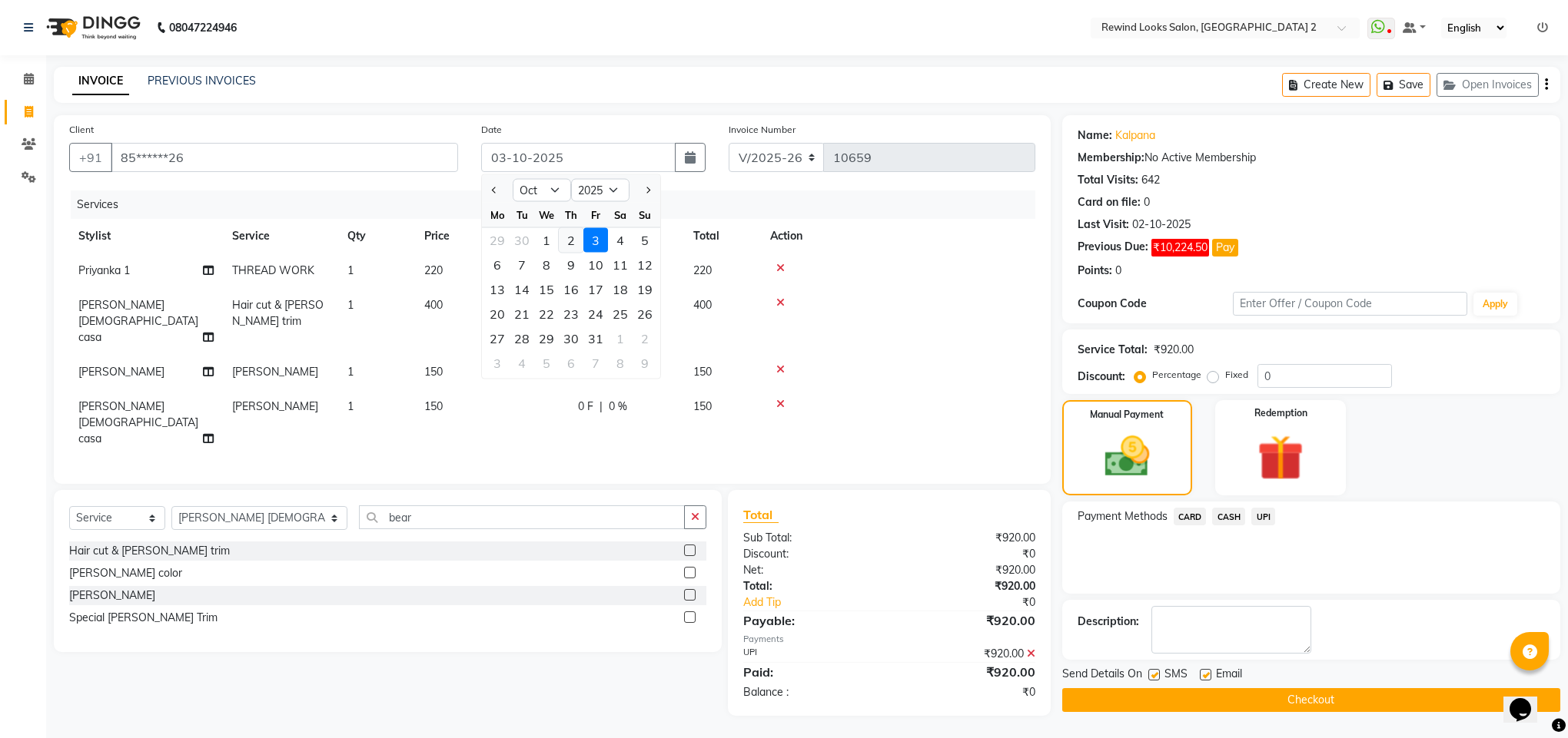
click at [566, 234] on div "2" at bounding box center [570, 240] width 25 height 25
type input "02-10-2025"
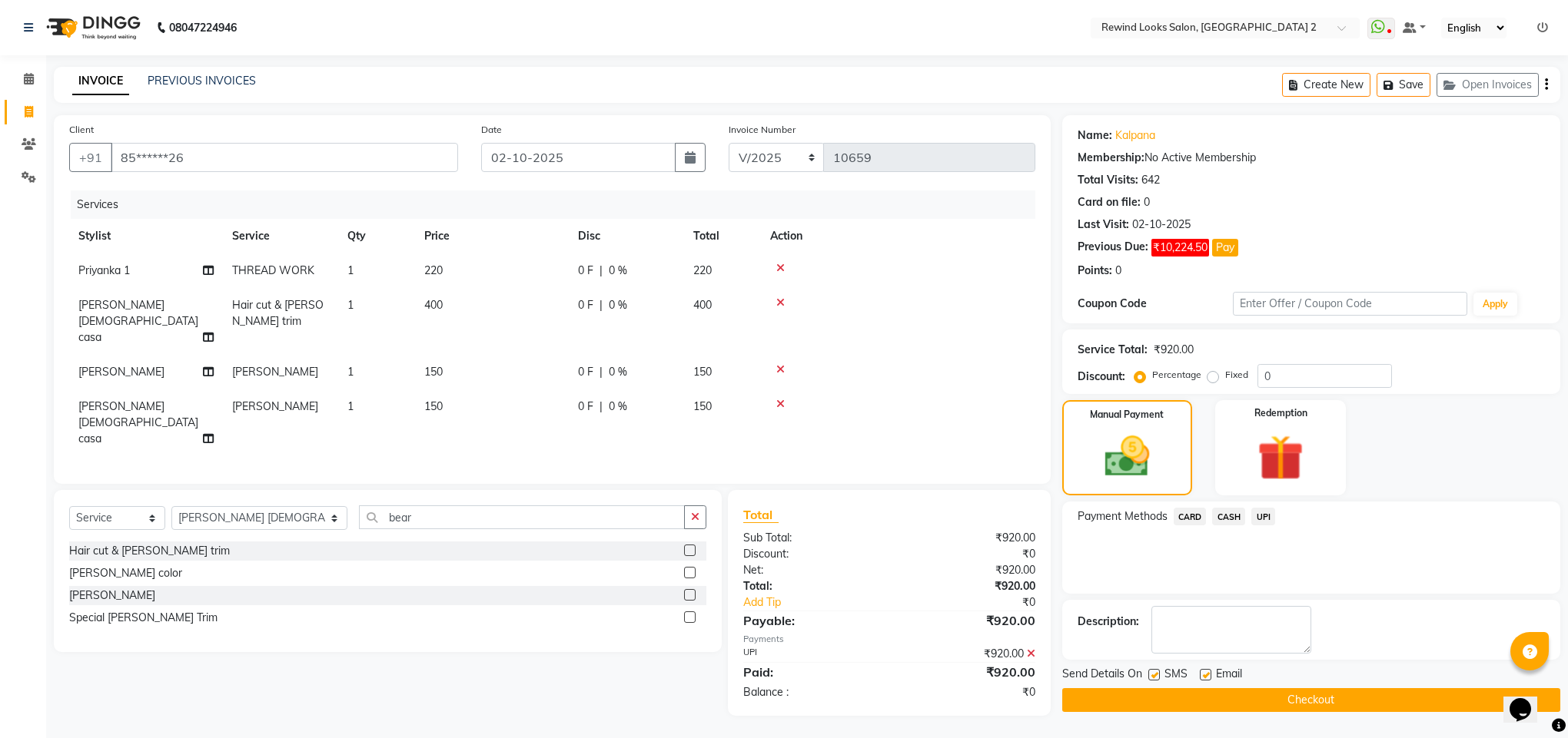
click at [1111, 695] on button "Checkout" at bounding box center [1311, 700] width 498 height 24
